Goal: Use online tool/utility: Utilize a website feature to perform a specific function

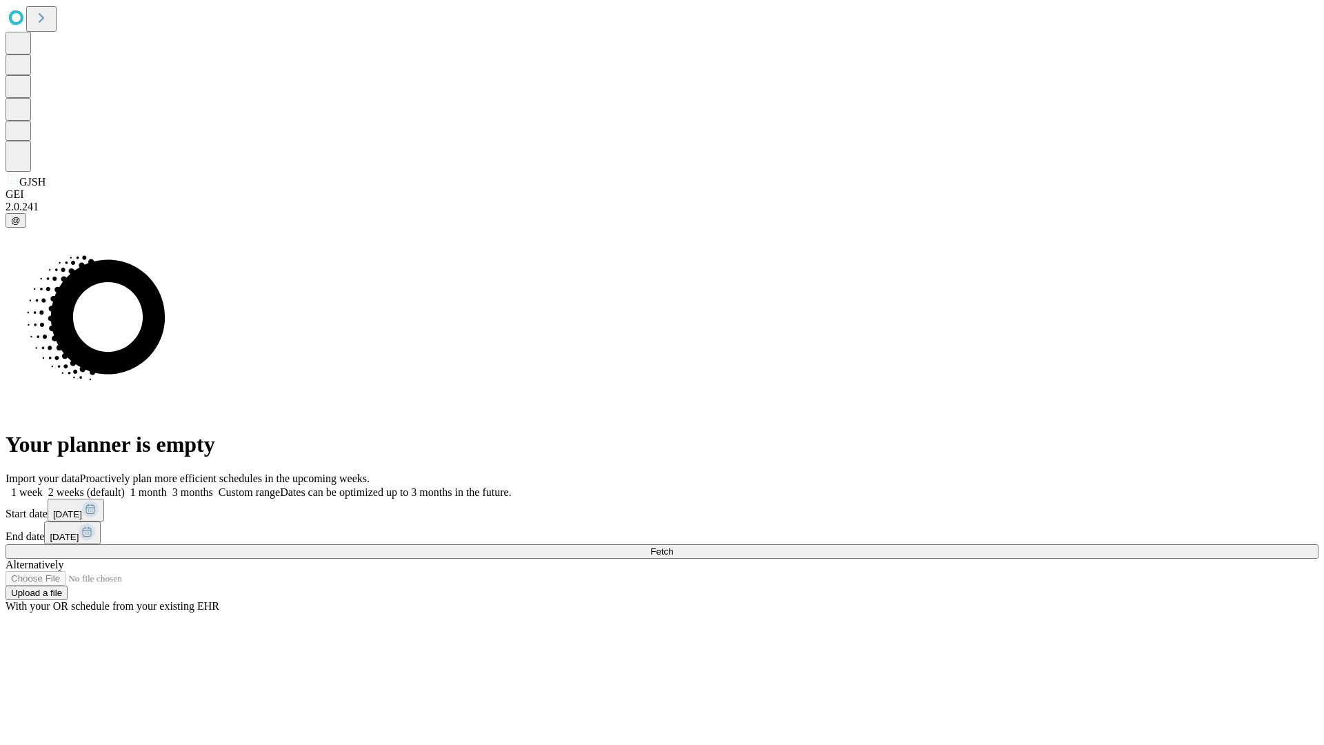
click at [673, 546] on span "Fetch" at bounding box center [661, 551] width 23 height 10
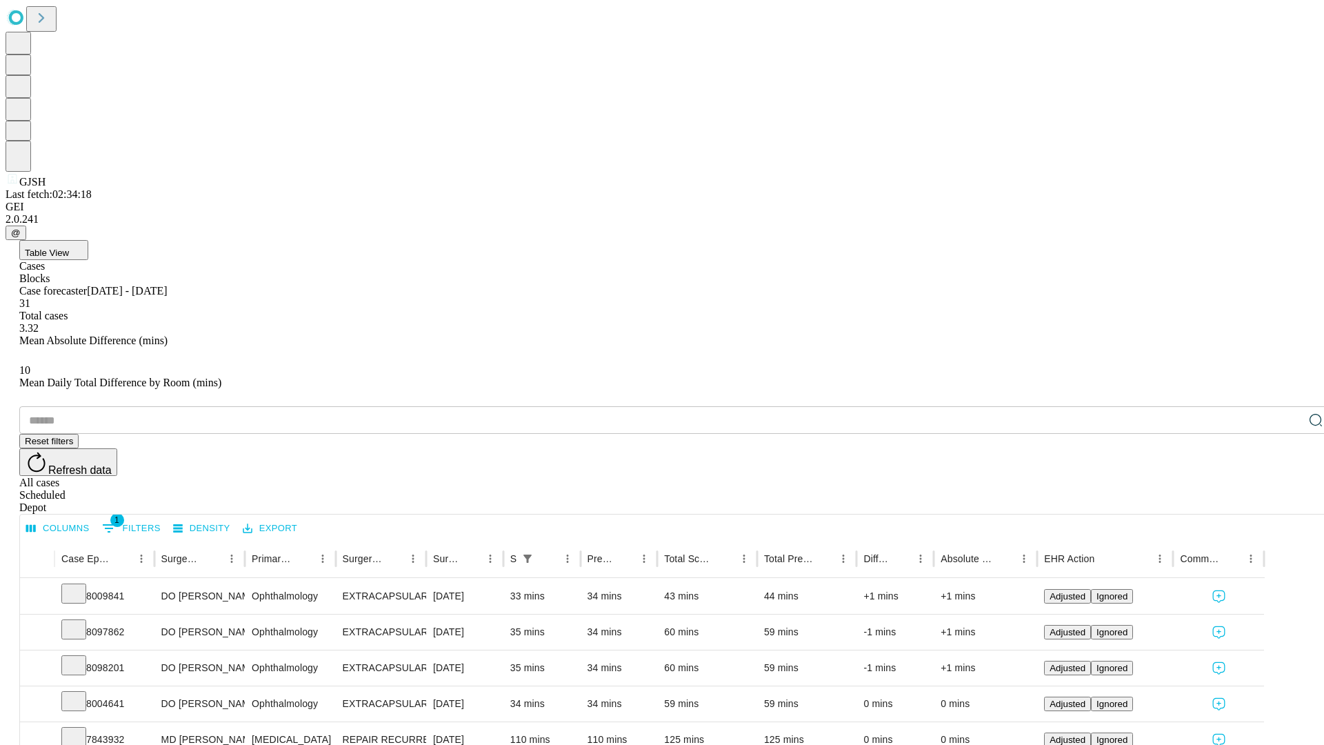
click at [69, 248] on span "Table View" at bounding box center [47, 253] width 44 height 10
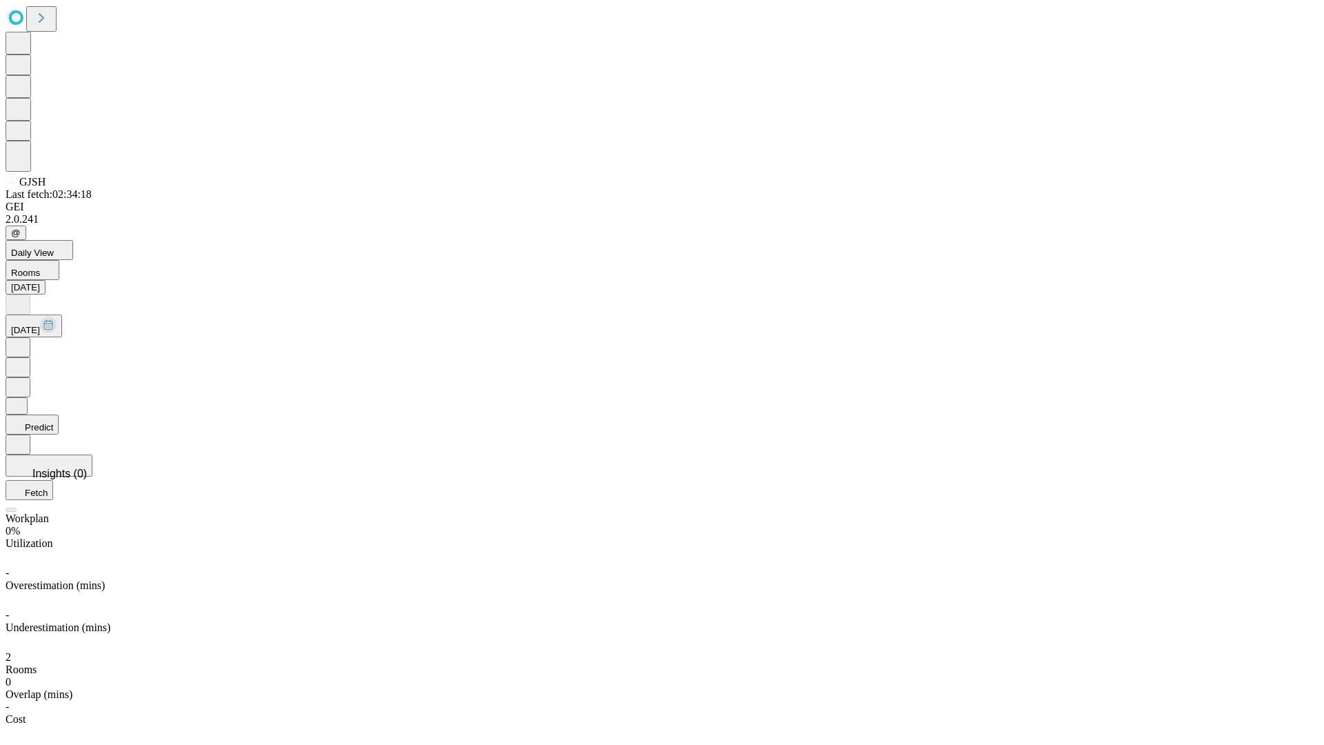
click at [59, 415] on button "Predict" at bounding box center [32, 425] width 53 height 20
